Goal: Task Accomplishment & Management: Complete application form

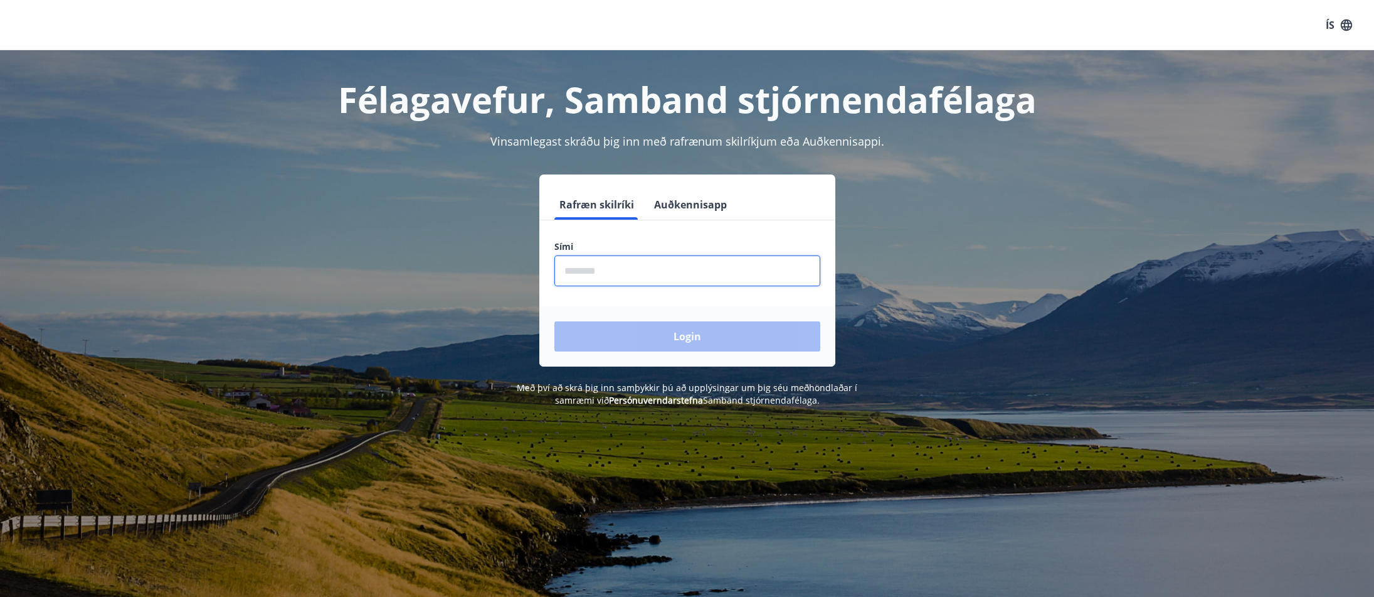
click at [649, 267] on input "phone" at bounding box center [688, 270] width 266 height 31
type input "********"
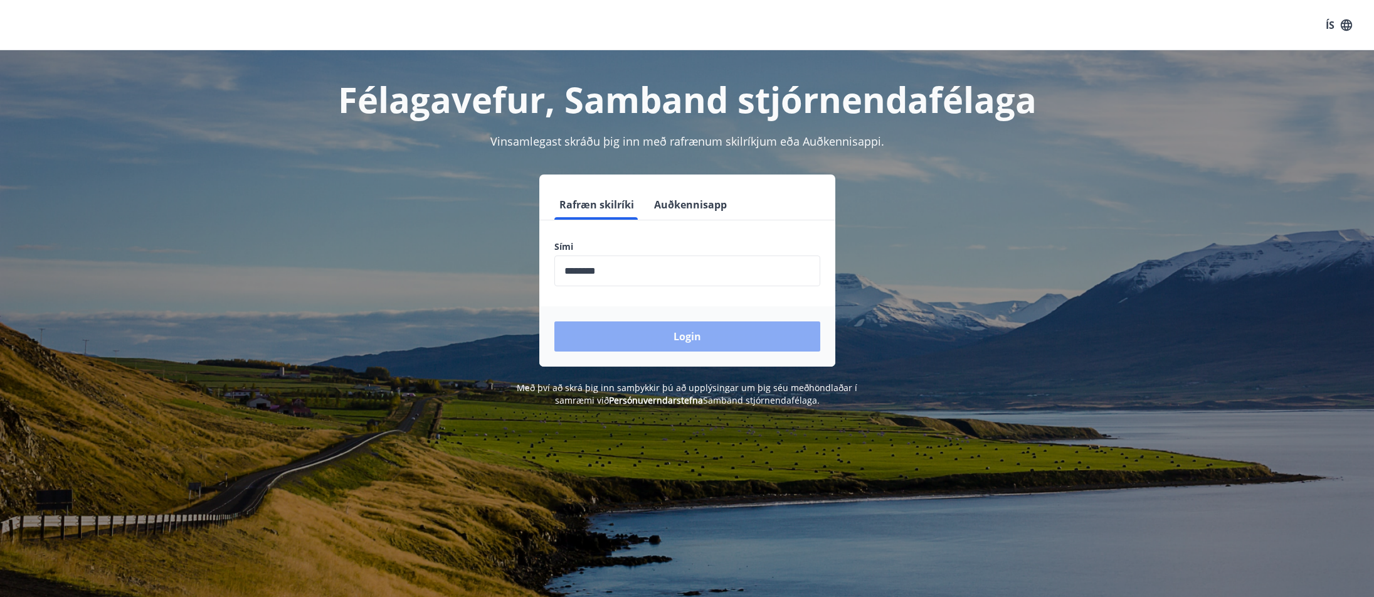
click at [690, 339] on button "Login" at bounding box center [688, 336] width 266 height 30
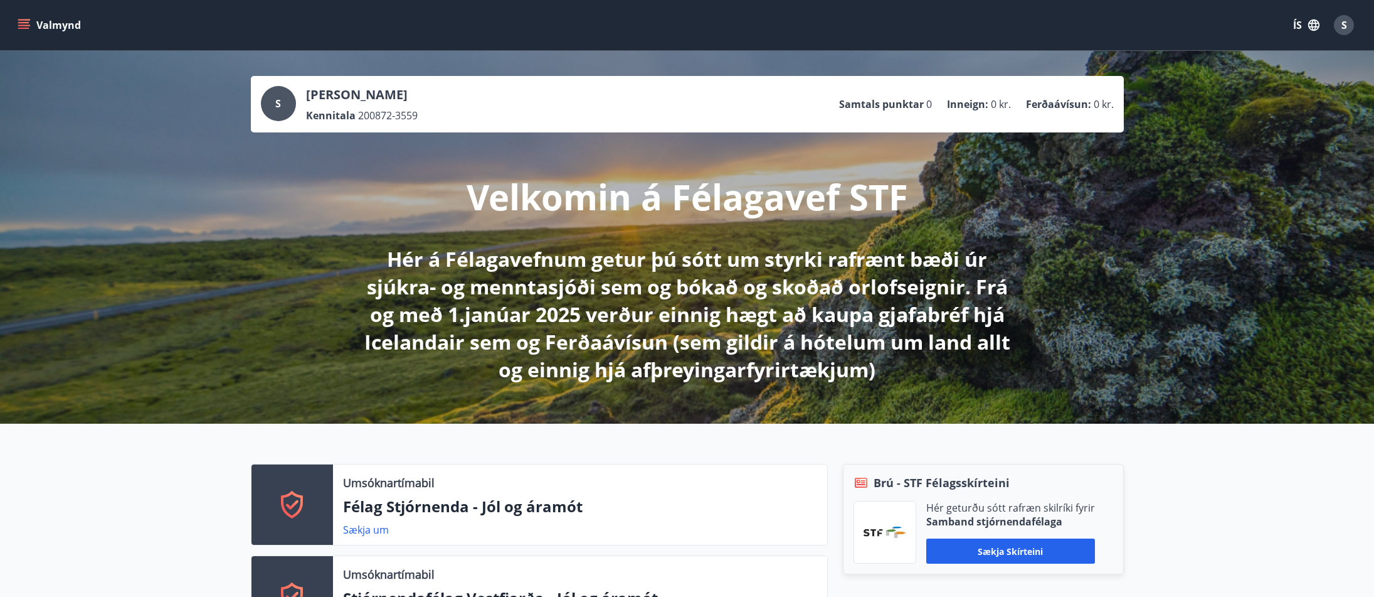
click at [56, 22] on button "Valmynd" at bounding box center [50, 25] width 71 height 23
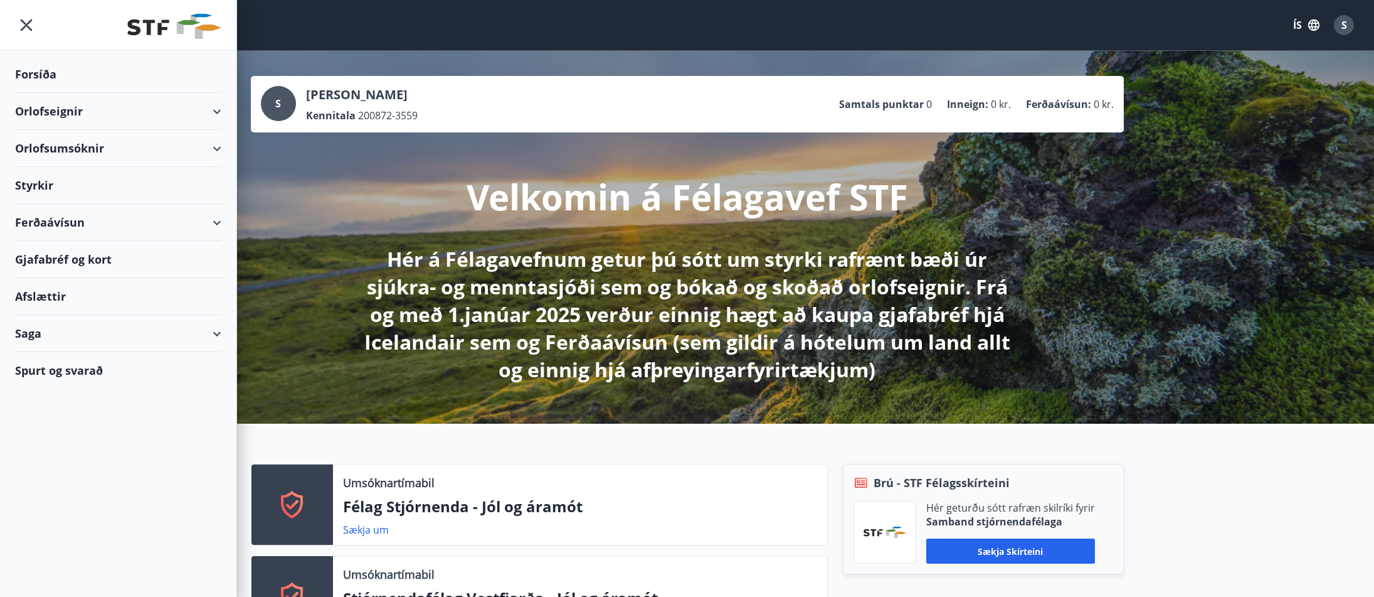
click at [44, 185] on div "Styrkir" at bounding box center [118, 185] width 206 height 37
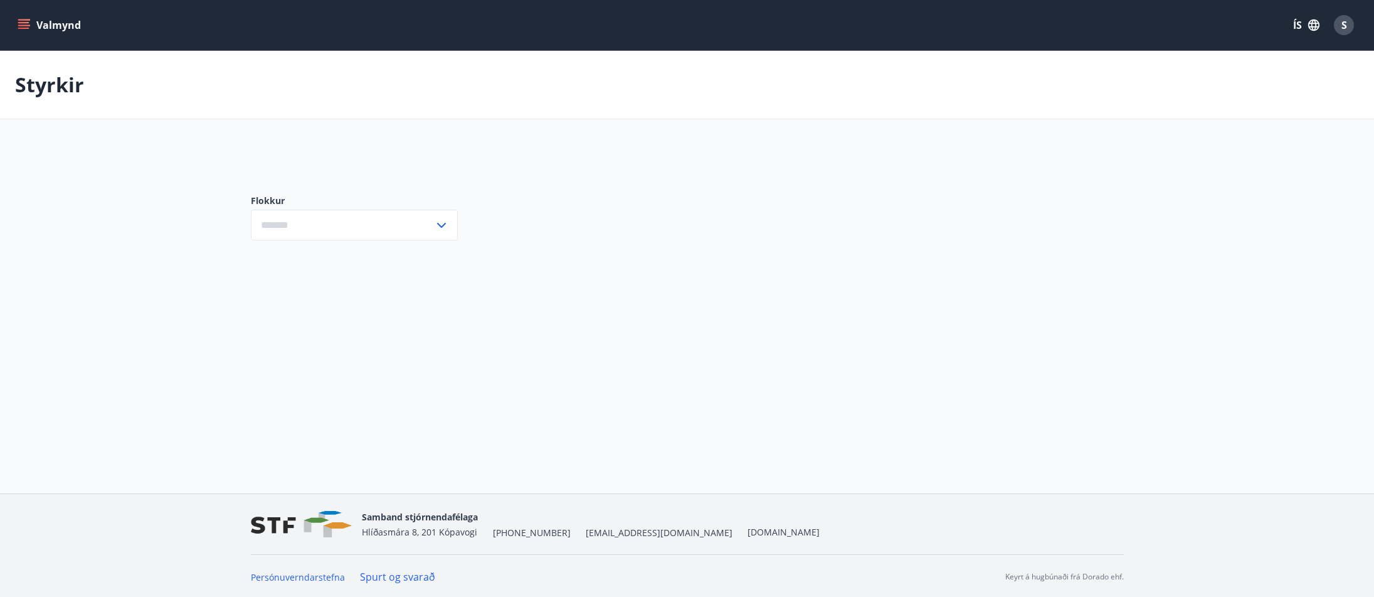
type input "***"
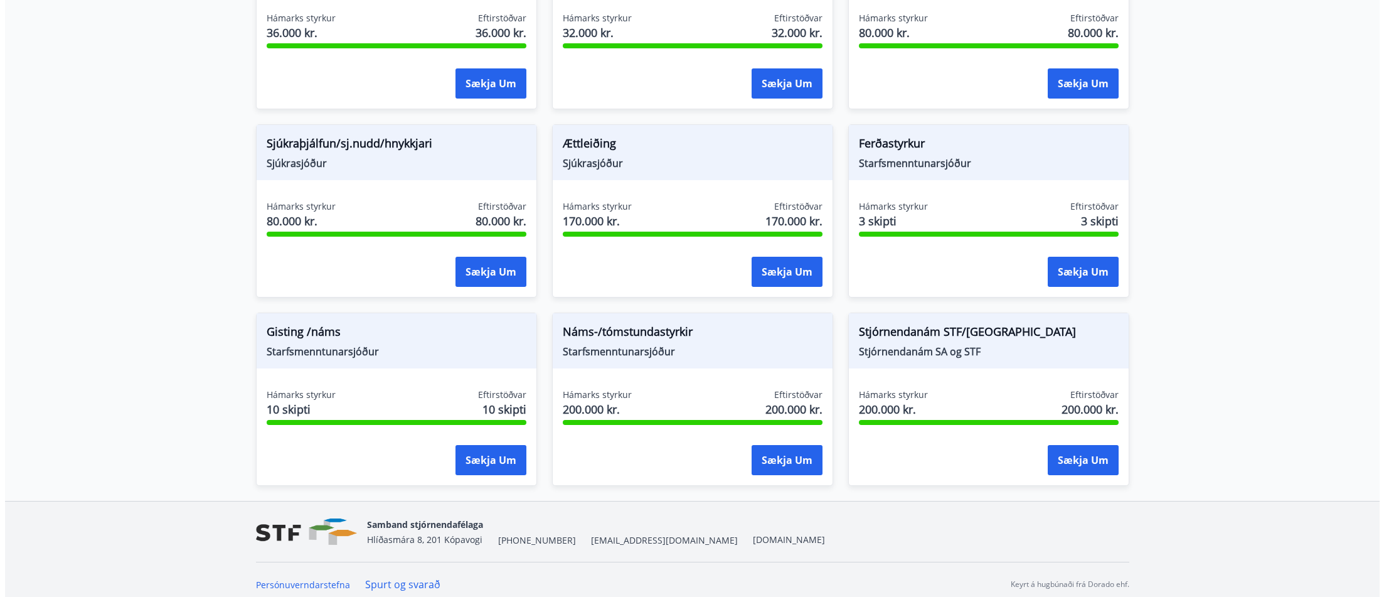
scroll to position [969, 0]
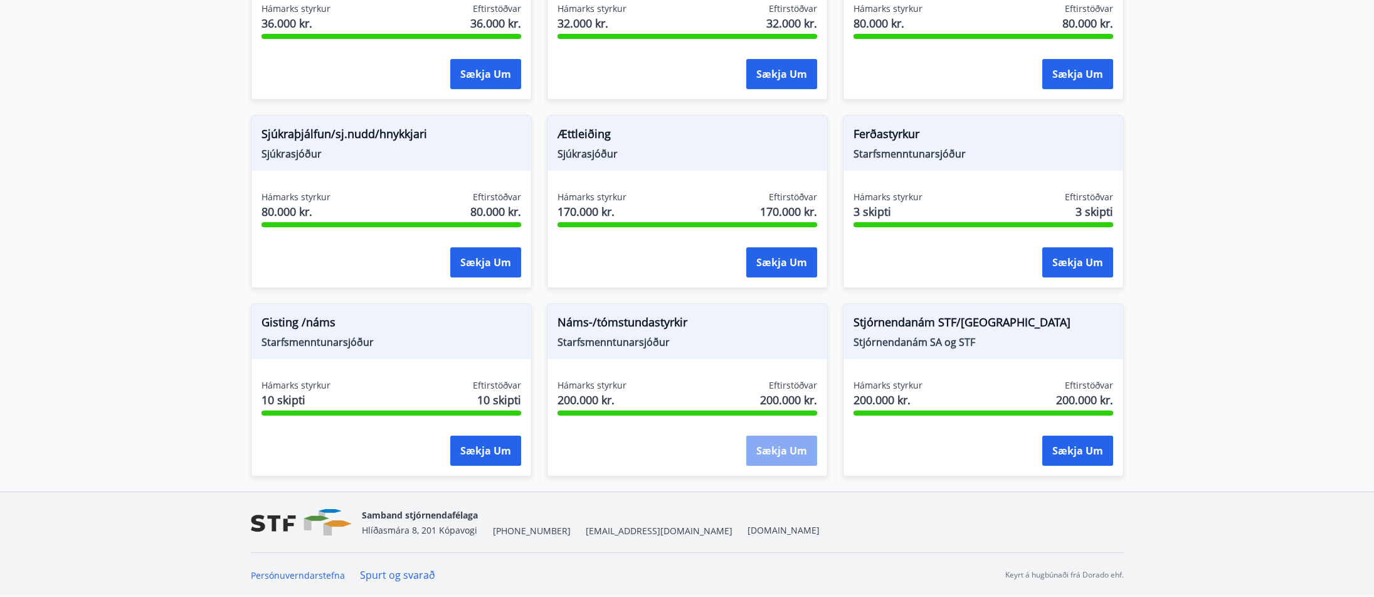
click at [778, 450] on button "Sækja um" at bounding box center [782, 450] width 71 height 30
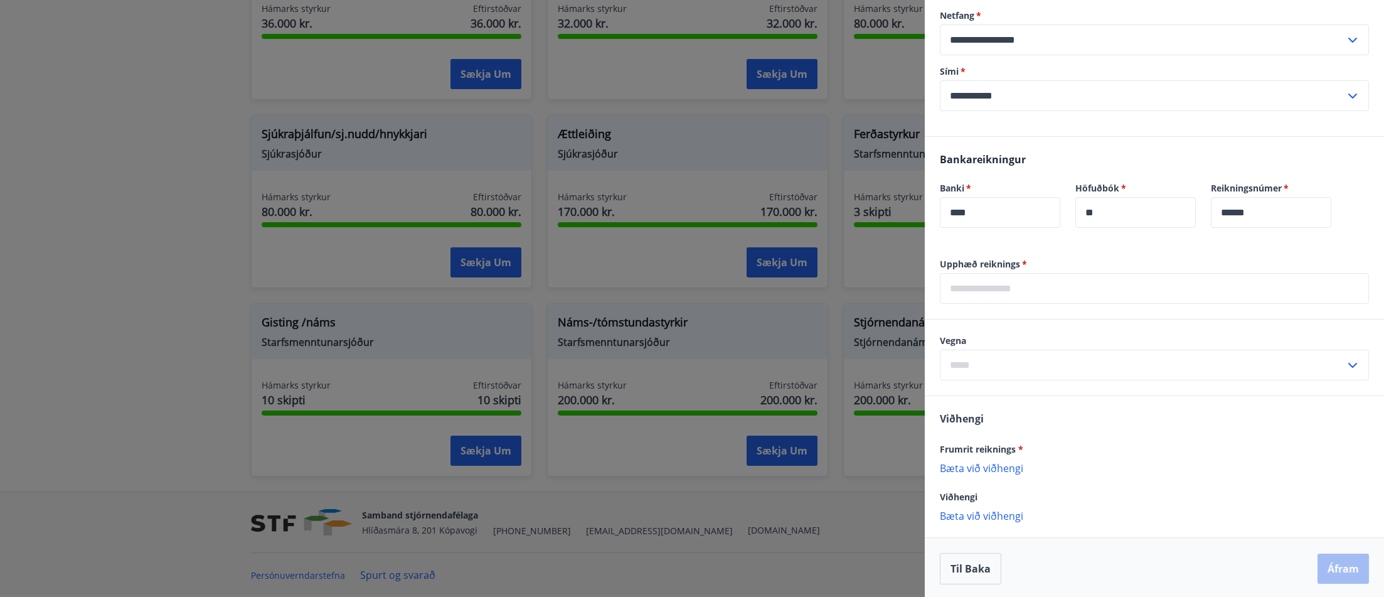
scroll to position [452, 0]
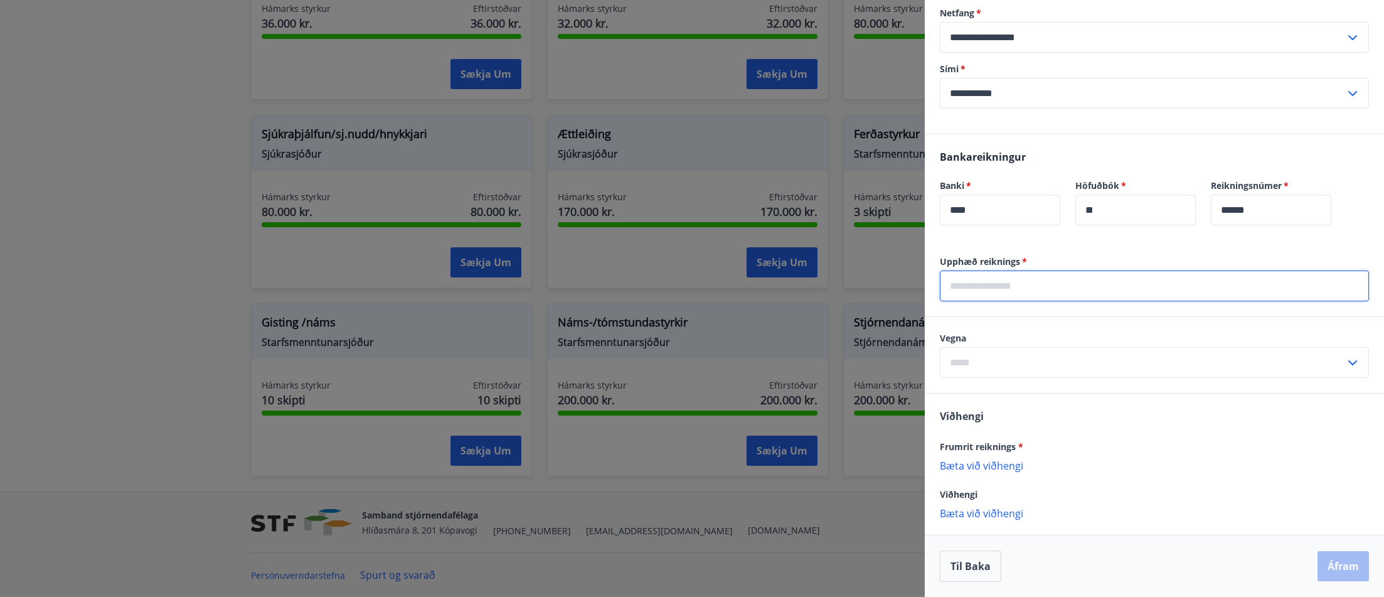
click at [1073, 285] on input "text" at bounding box center [1154, 285] width 429 height 31
type input "*****"
click at [1038, 363] on input "text" at bounding box center [1142, 362] width 405 height 31
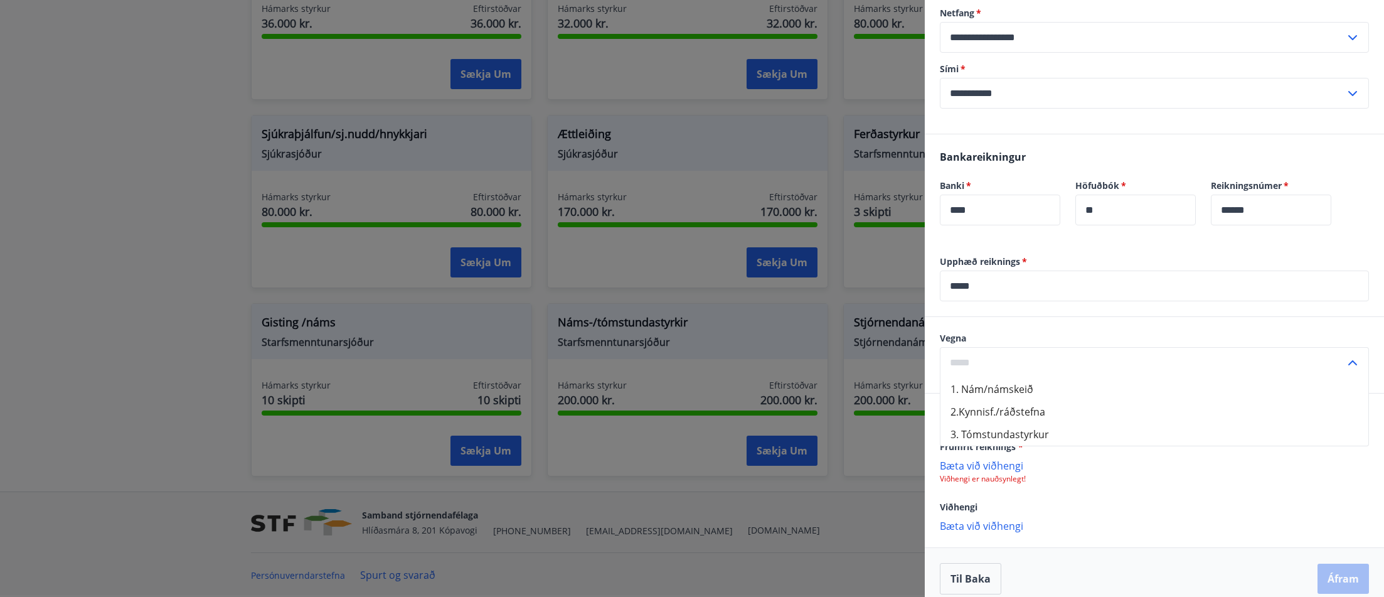
click at [1028, 380] on li "1. Nám/námskeið" at bounding box center [1154, 389] width 428 height 23
type input "**********"
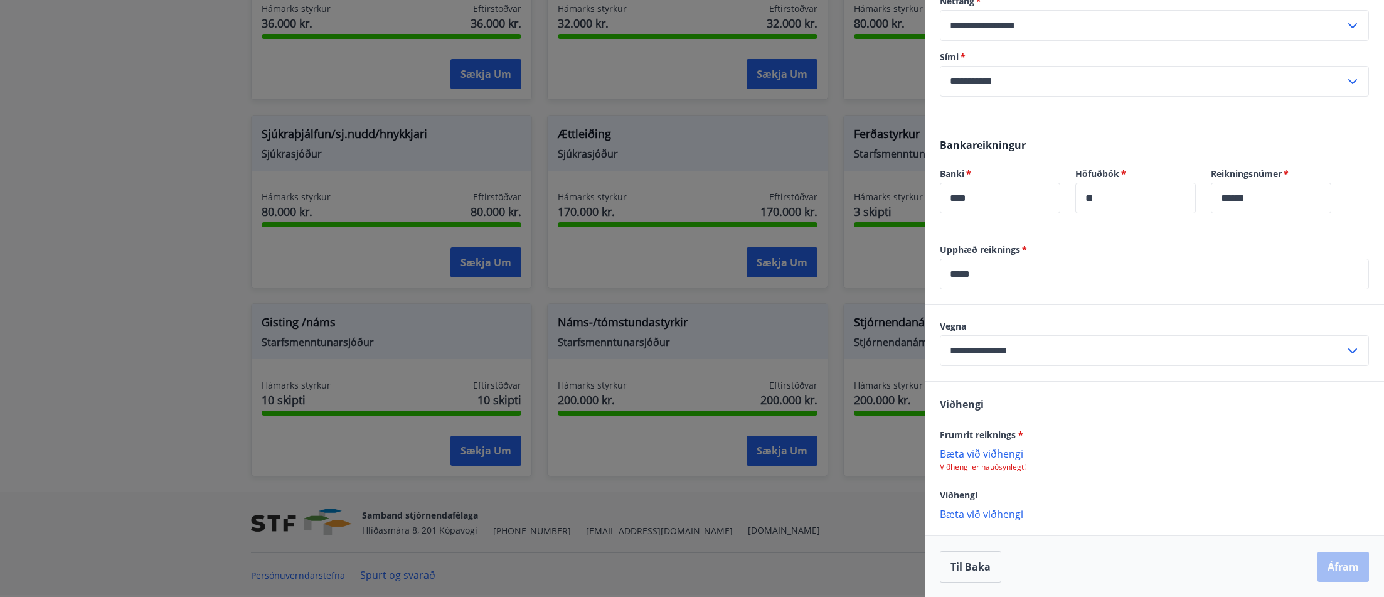
scroll to position [464, 0]
click at [987, 452] on p "Bæta við viðhengi" at bounding box center [1154, 452] width 429 height 13
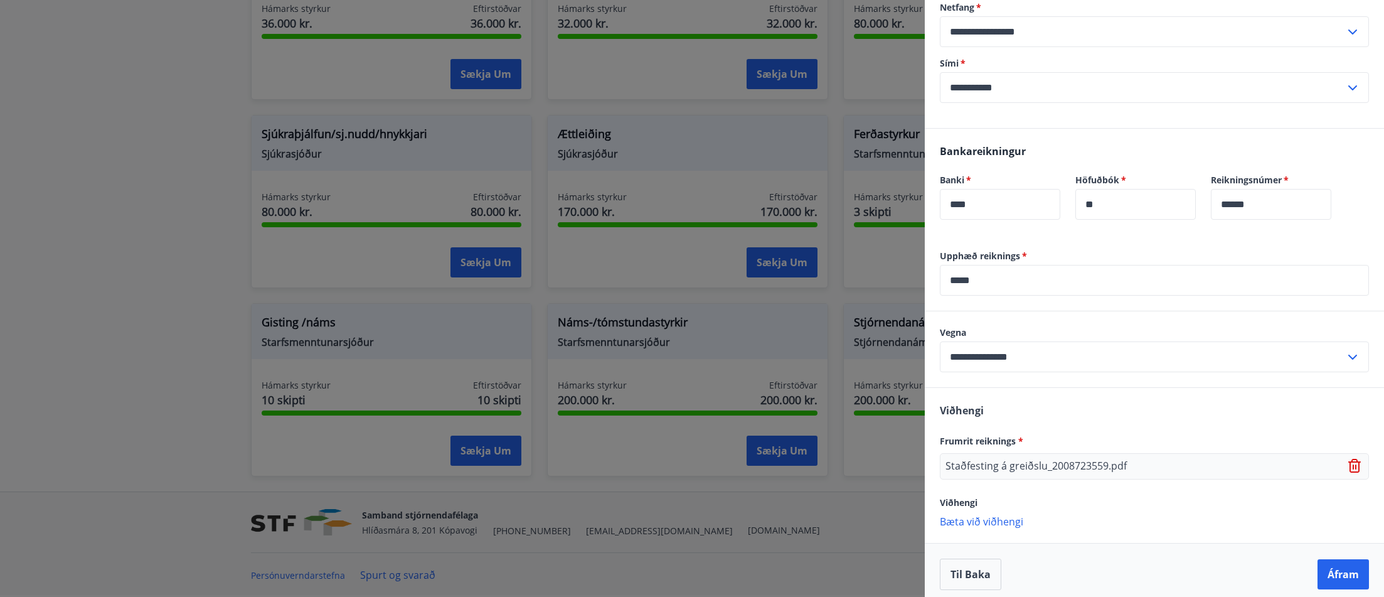
scroll to position [465, 0]
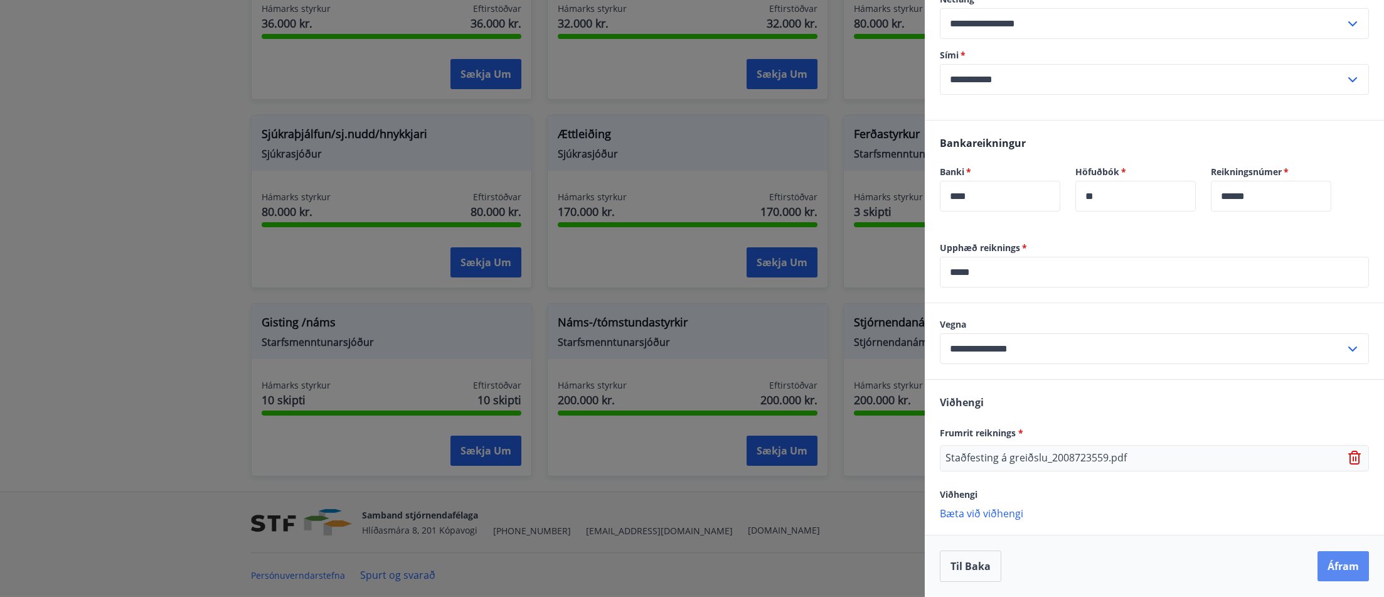
click at [1334, 562] on button "Áfram" at bounding box center [1342, 566] width 51 height 30
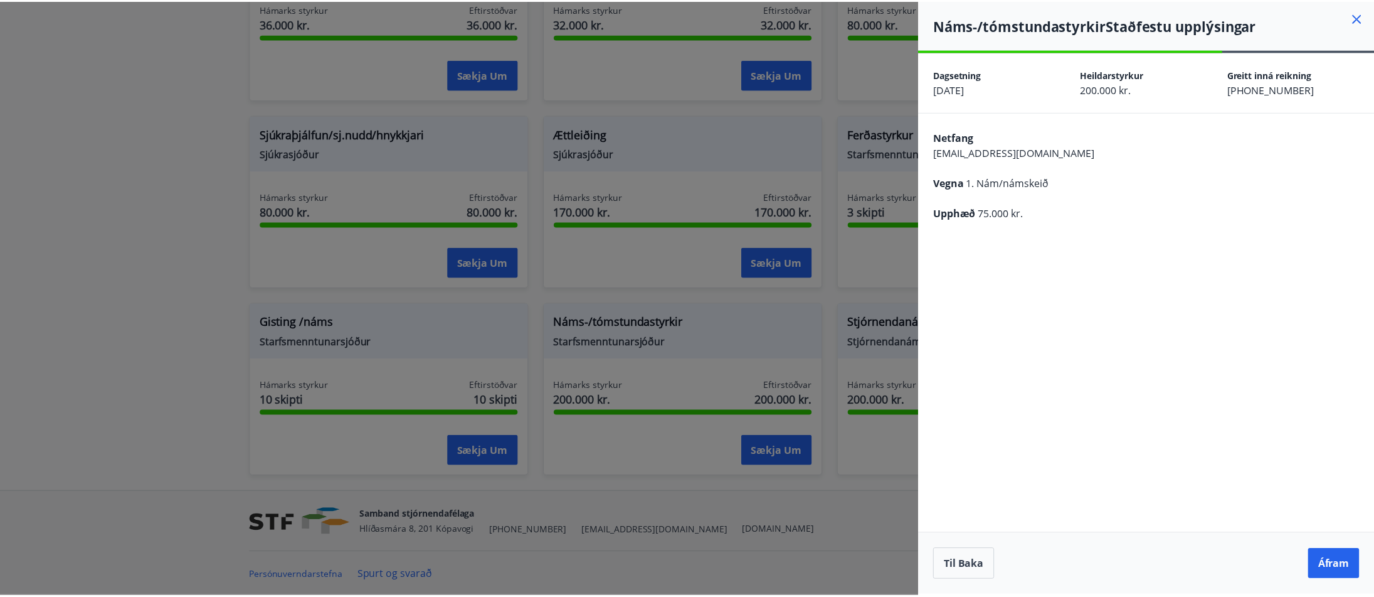
scroll to position [0, 0]
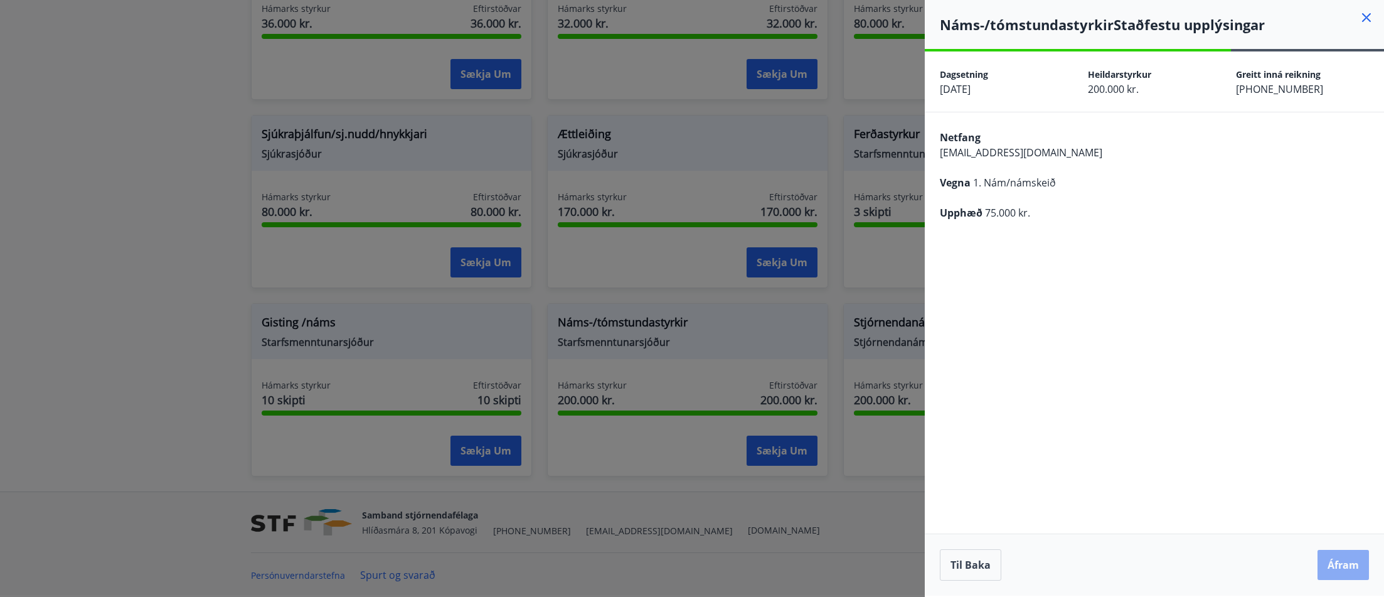
click at [1345, 567] on button "Áfram" at bounding box center [1342, 565] width 51 height 30
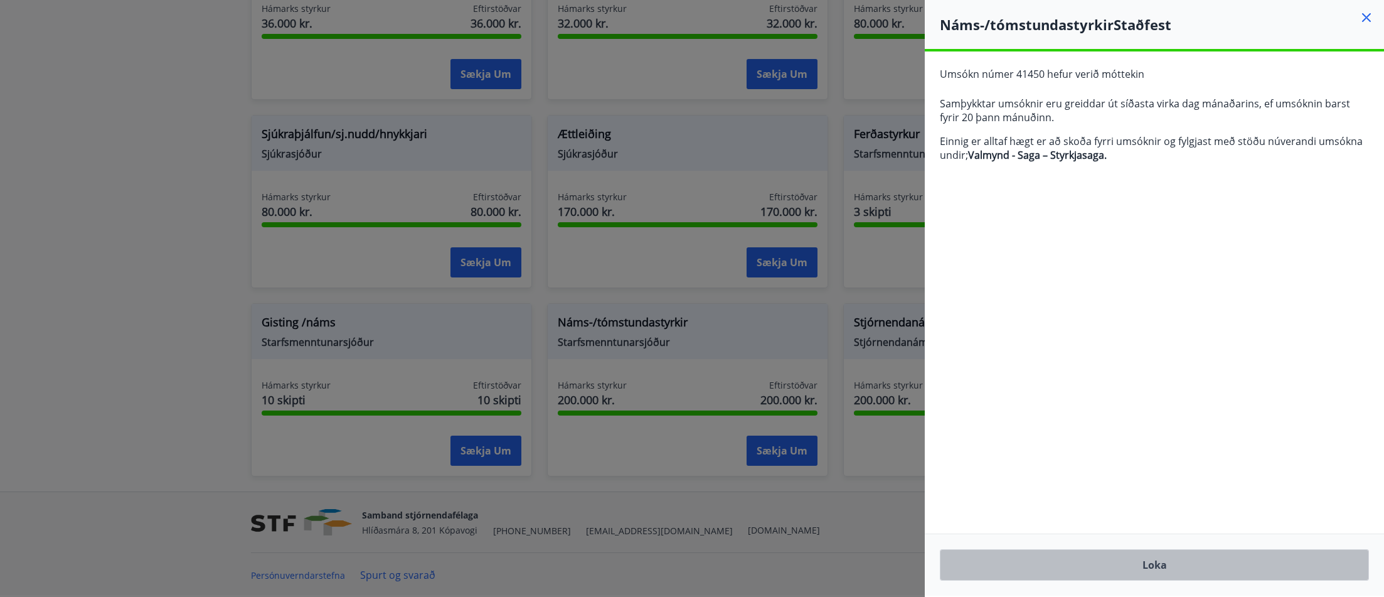
click at [1149, 560] on button "Loka" at bounding box center [1154, 564] width 429 height 31
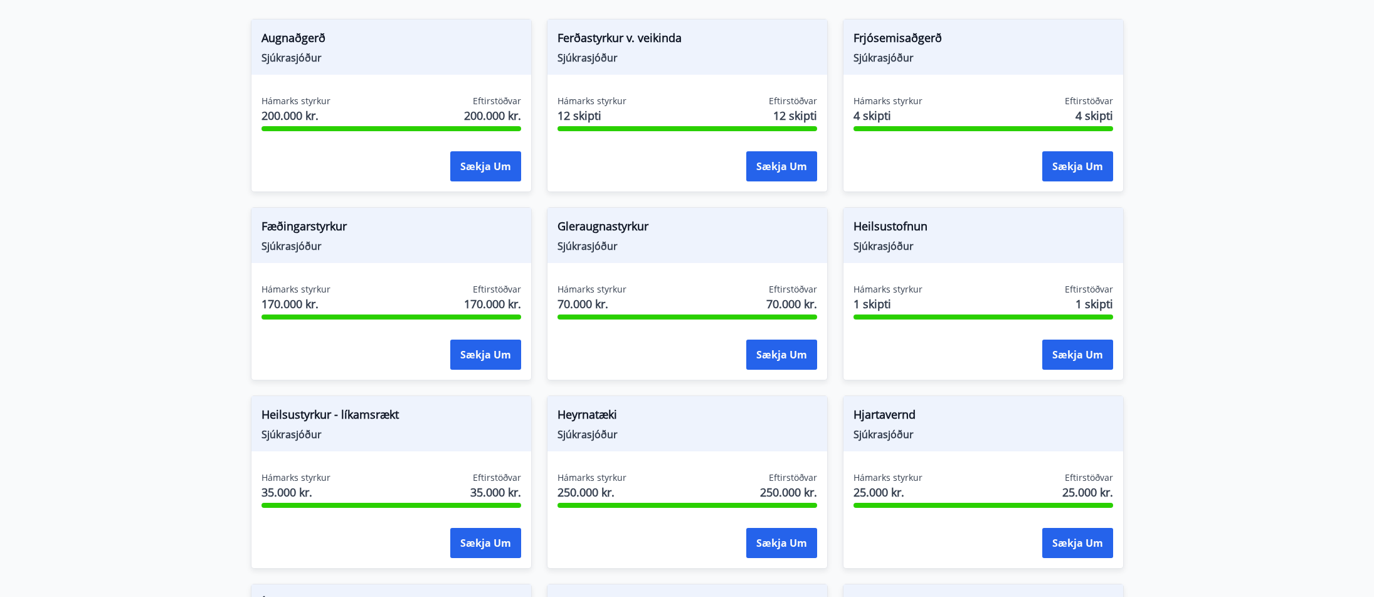
scroll to position [314, 0]
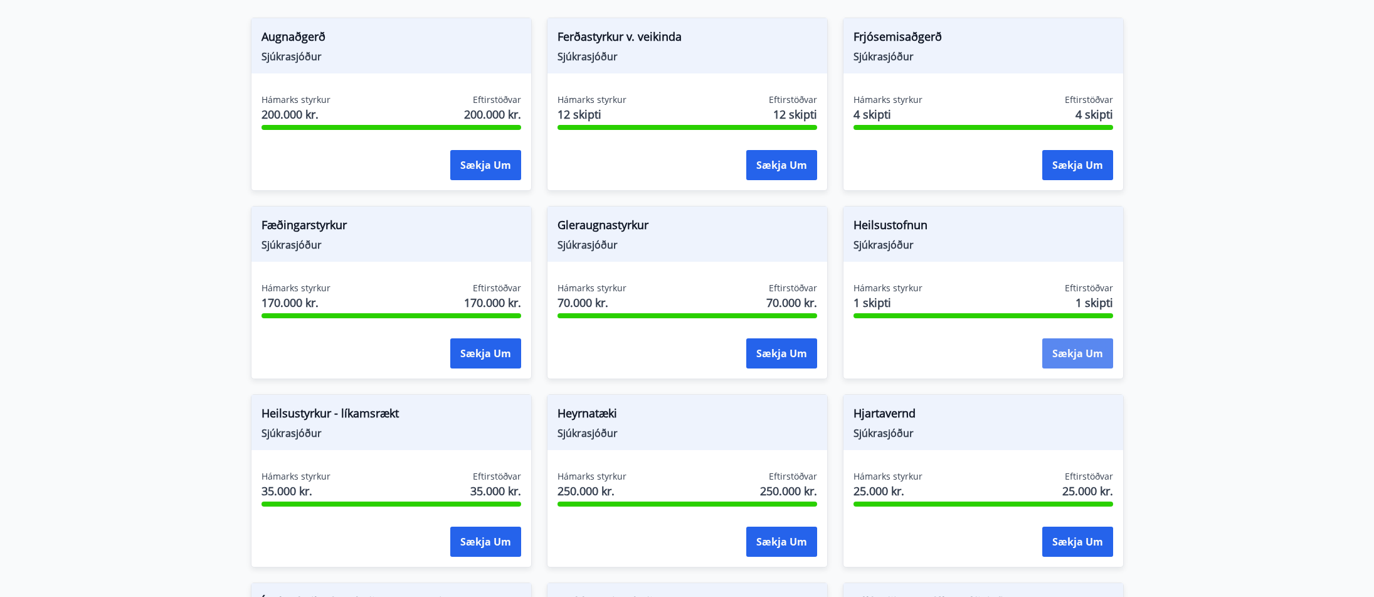
click at [1078, 356] on button "Sækja um" at bounding box center [1078, 353] width 71 height 30
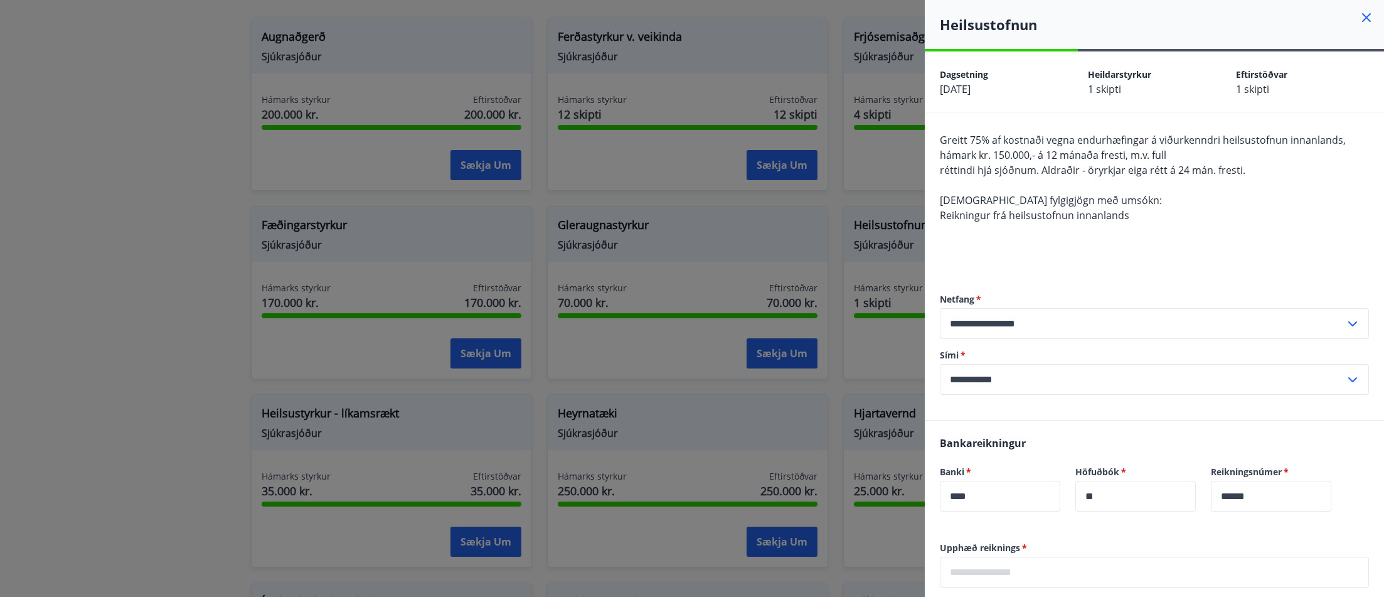
click at [1362, 17] on icon at bounding box center [1366, 17] width 9 height 9
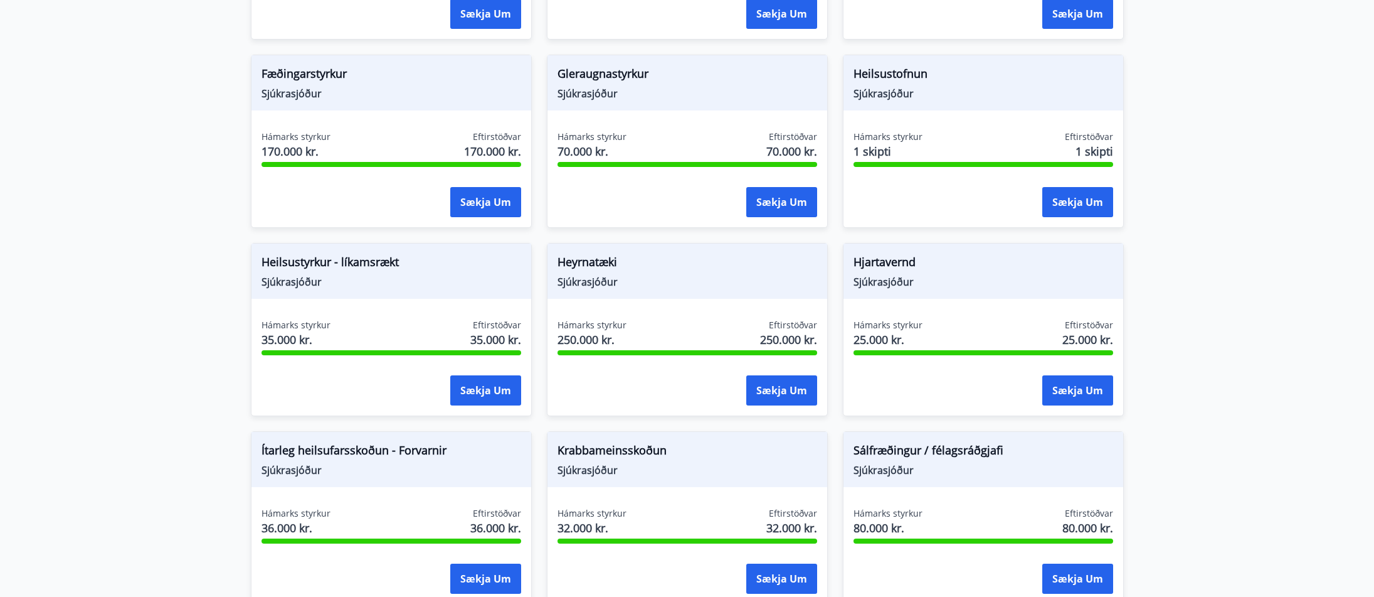
scroll to position [502, 0]
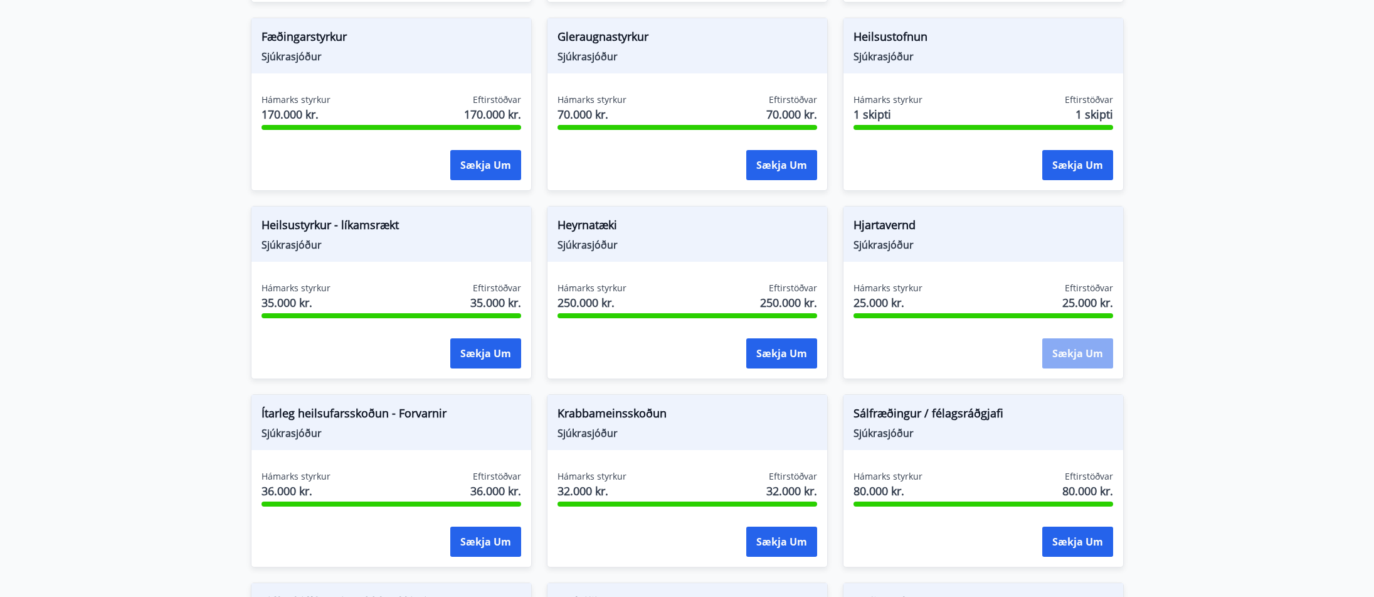
click at [1075, 354] on button "Sækja um" at bounding box center [1078, 353] width 71 height 30
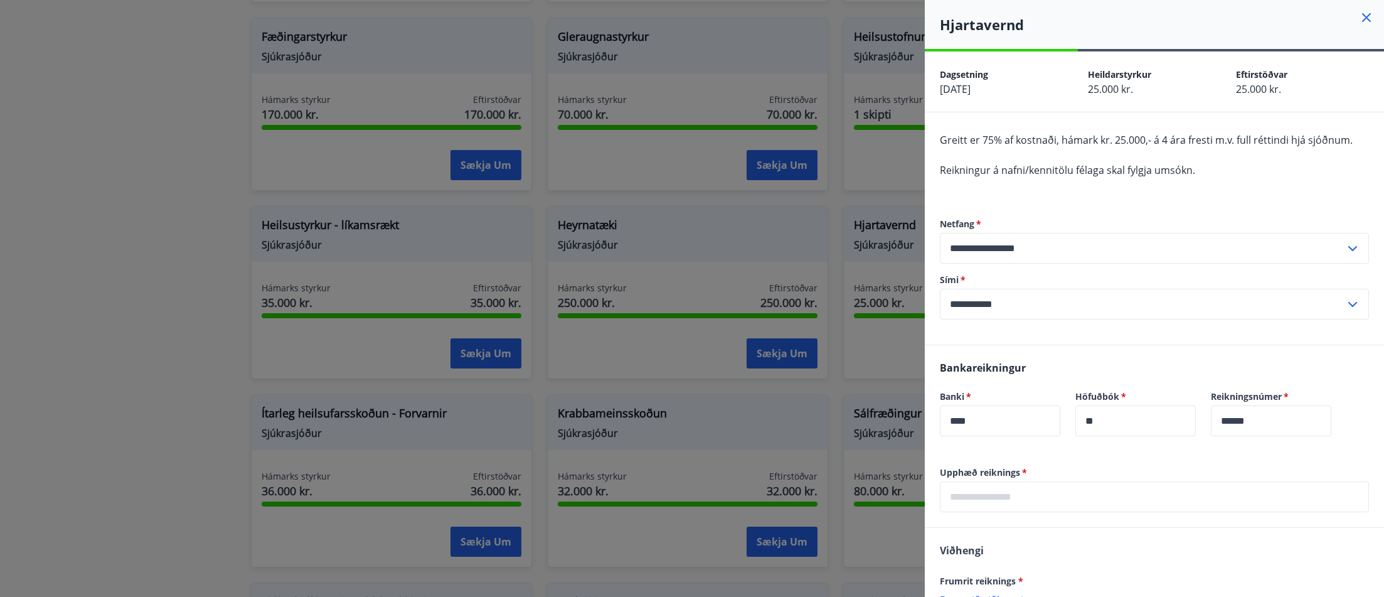
click at [1362, 16] on icon at bounding box center [1366, 17] width 9 height 9
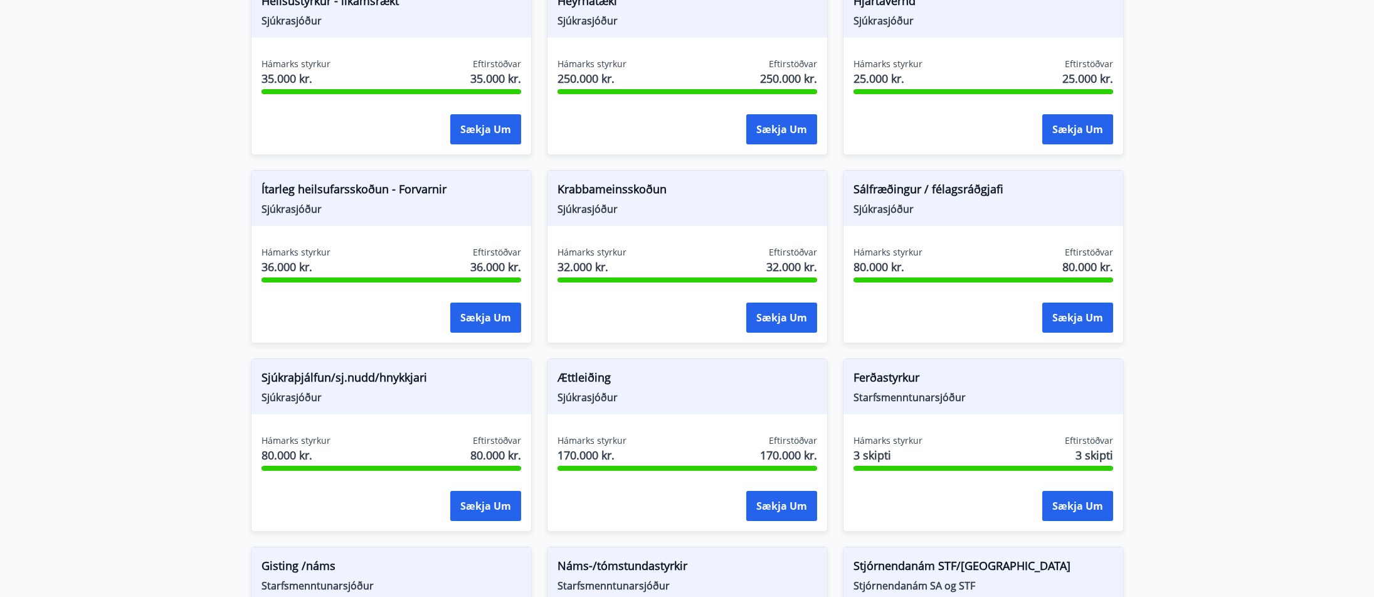
scroll to position [753, 0]
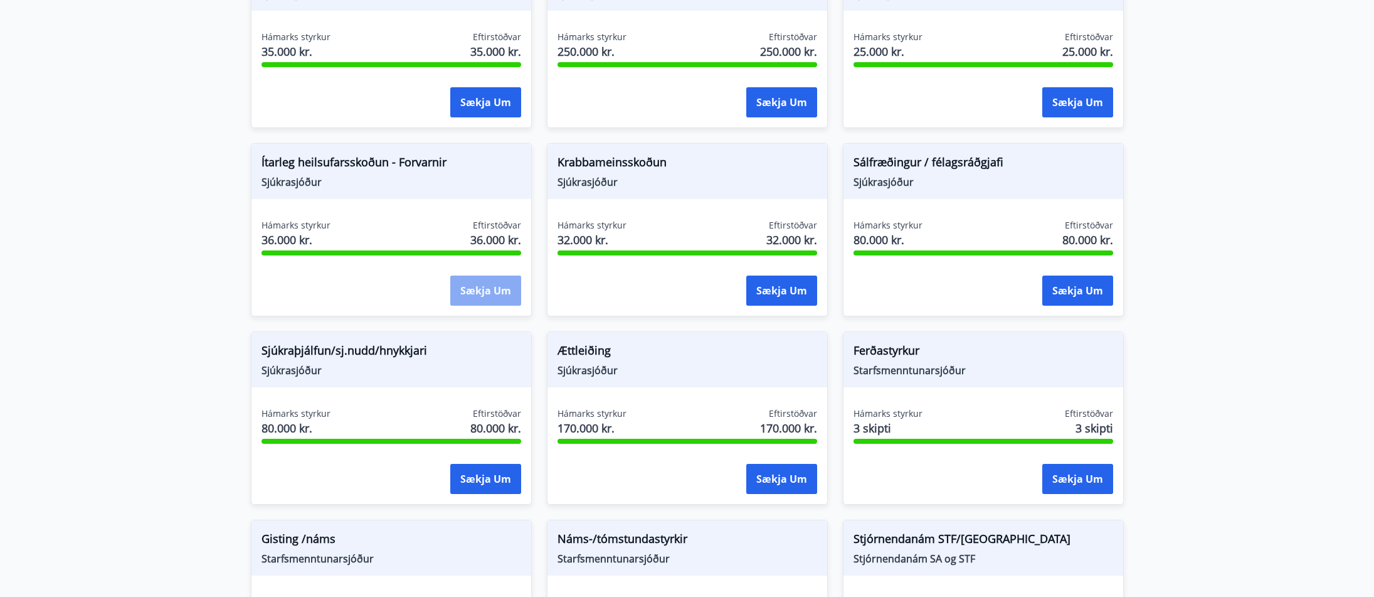
click at [484, 289] on button "Sækja um" at bounding box center [485, 290] width 71 height 30
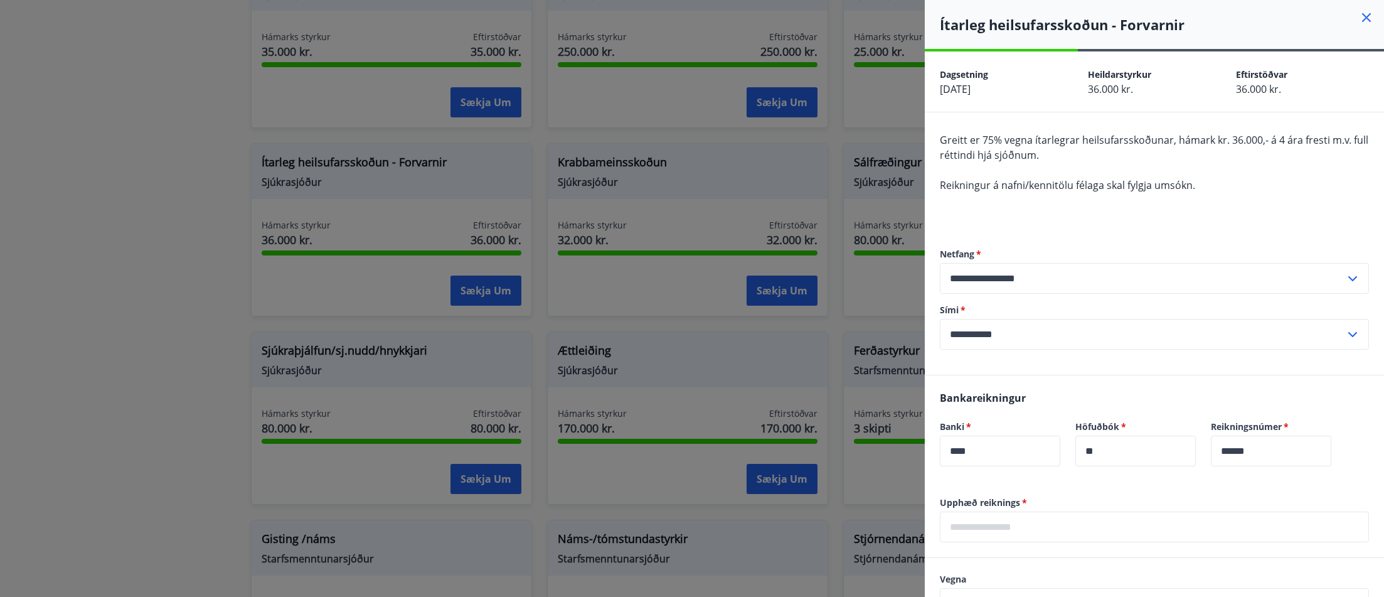
click at [1359, 18] on icon at bounding box center [1366, 17] width 15 height 15
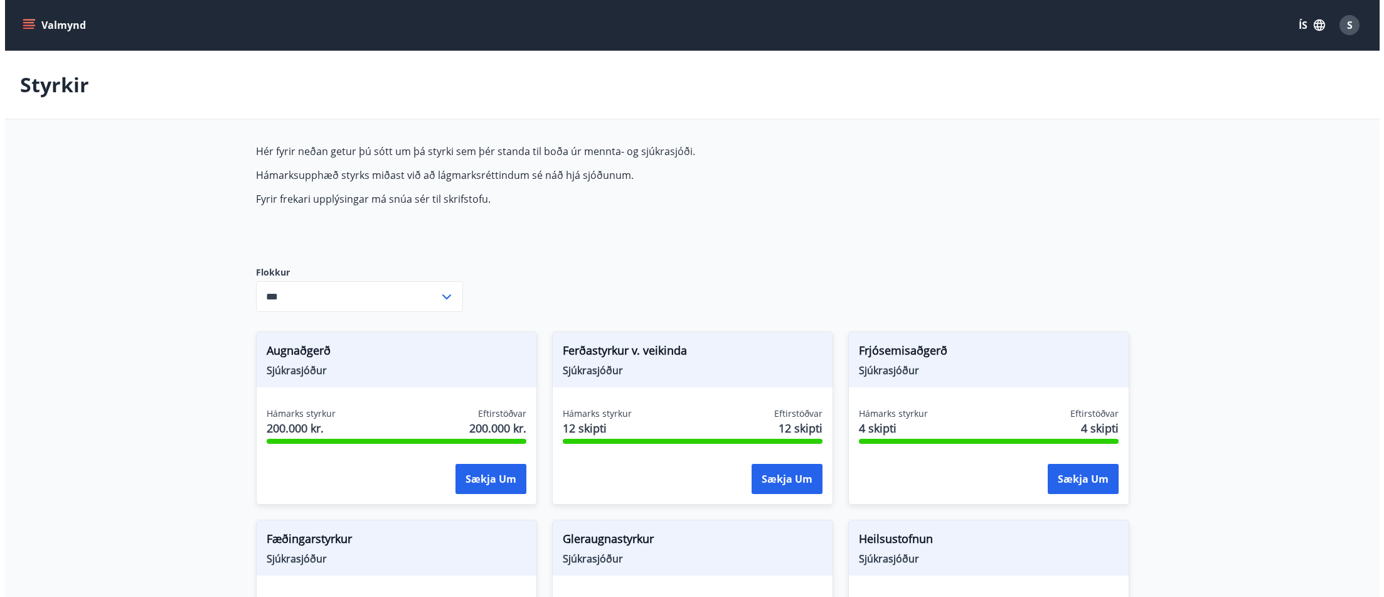
scroll to position [0, 0]
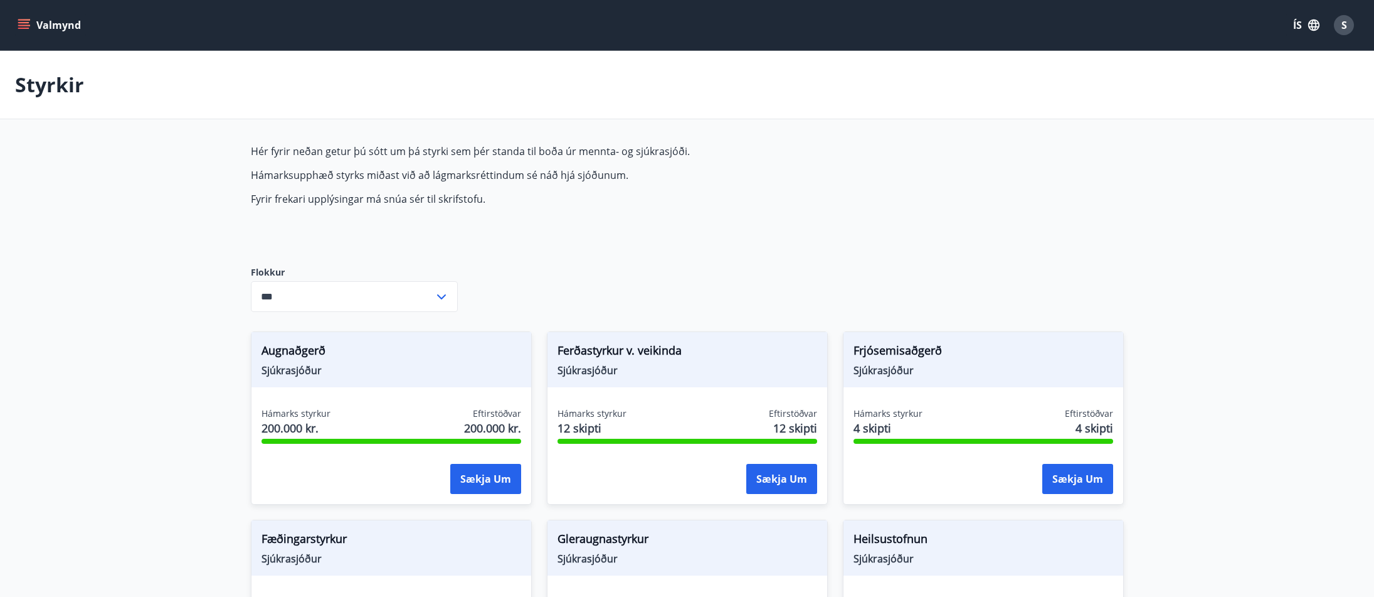
click at [60, 18] on button "Valmynd" at bounding box center [50, 25] width 71 height 23
click at [1342, 26] on span "S" at bounding box center [1345, 25] width 6 height 14
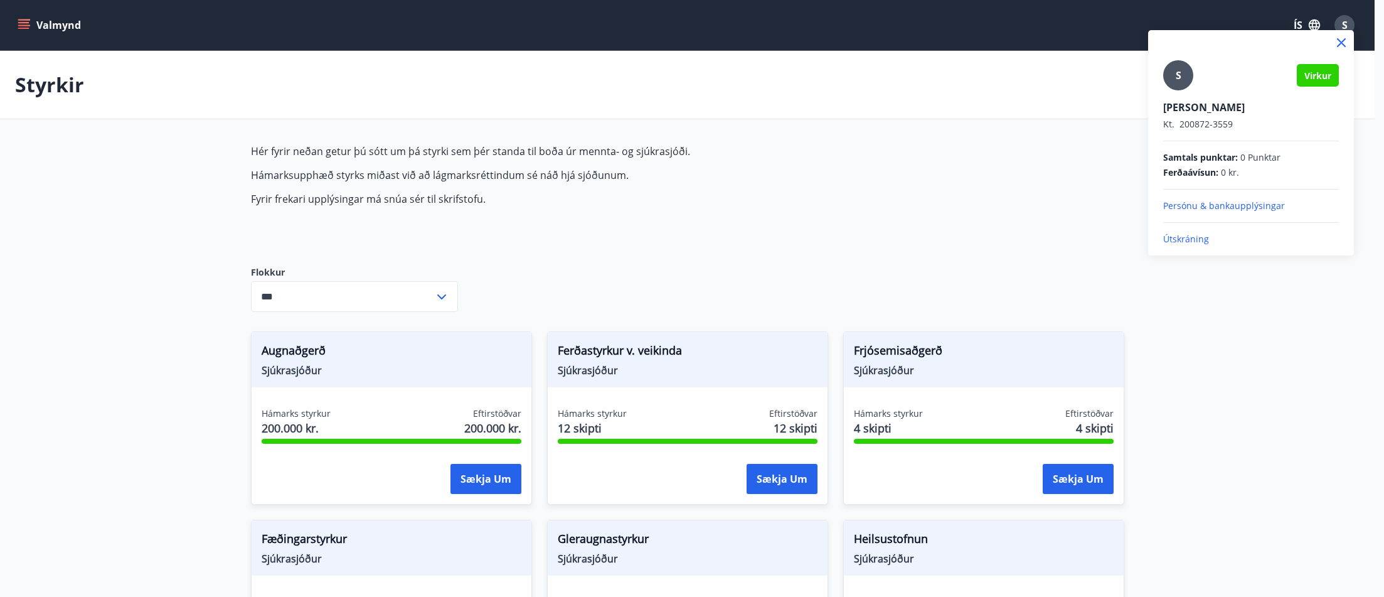
click at [1174, 238] on p "Útskráning" at bounding box center [1251, 239] width 176 height 13
